Goal: Task Accomplishment & Management: Manage account settings

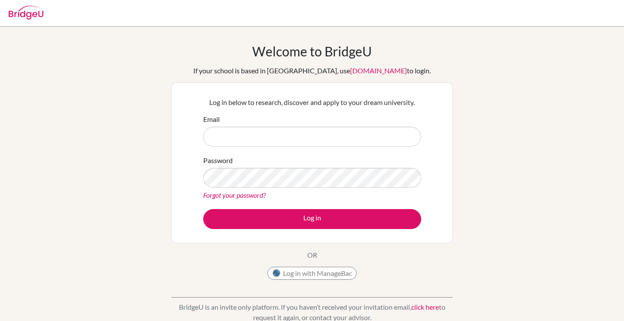
click at [328, 142] on input "Email" at bounding box center [312, 137] width 218 height 20
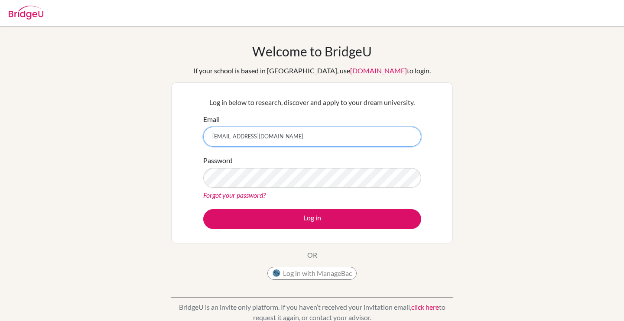
type input "[EMAIL_ADDRESS][DOMAIN_NAME]"
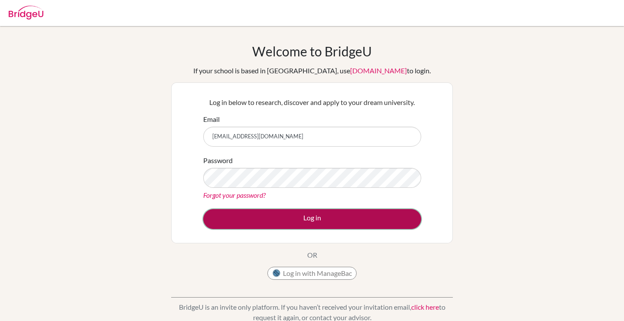
click at [267, 216] on button "Log in" at bounding box center [312, 219] width 218 height 20
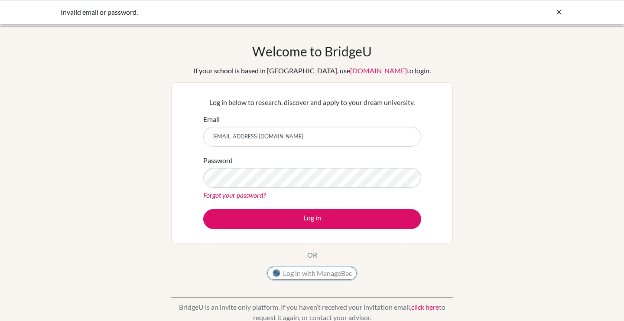
click at [301, 270] on button "Log in with ManageBac" at bounding box center [311, 272] width 89 height 13
